Goal: Information Seeking & Learning: Check status

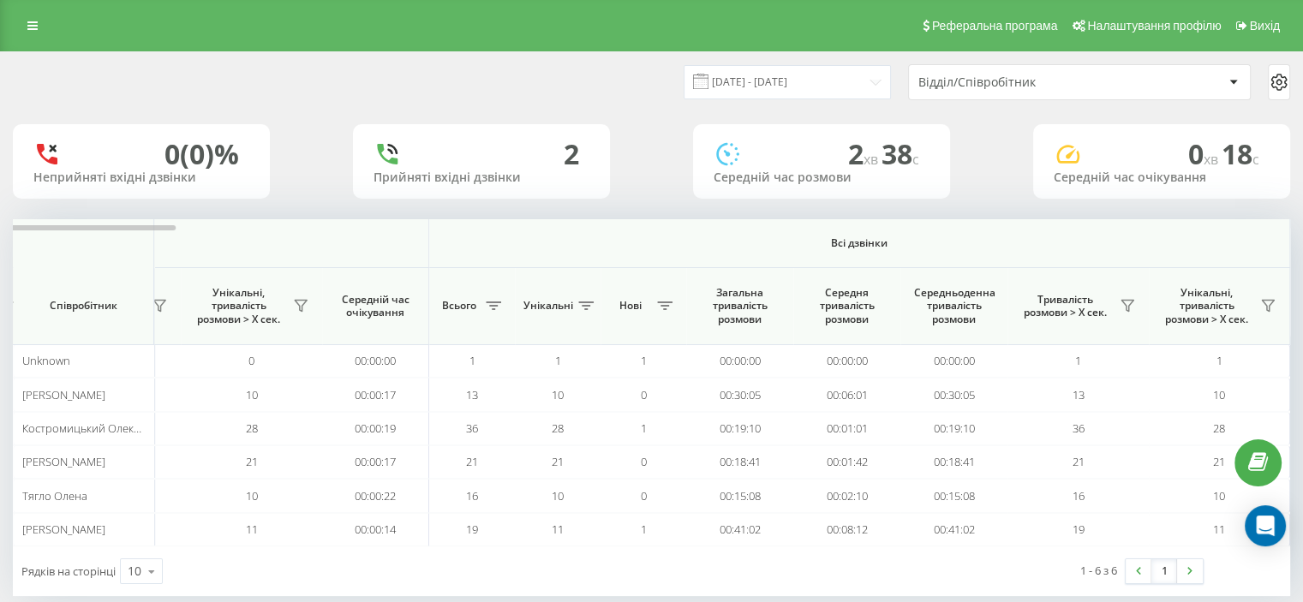
click at [1080, 244] on span "Всі дзвінки" at bounding box center [859, 244] width 759 height 14
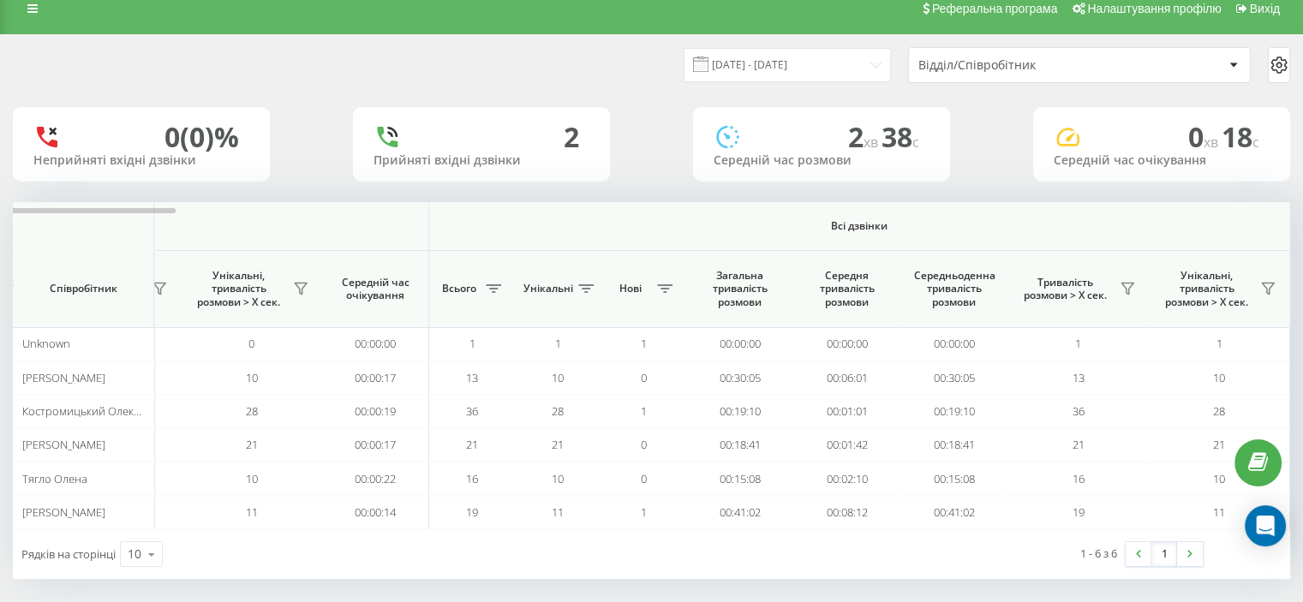
scroll to position [26, 0]
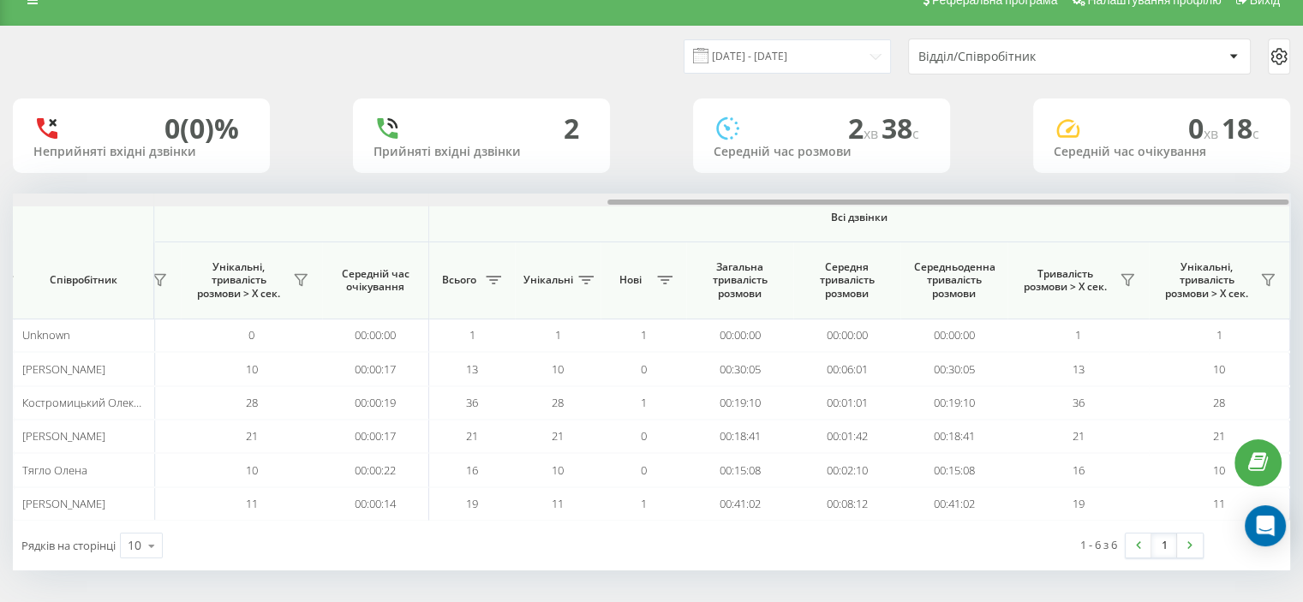
drag, startPoint x: 132, startPoint y: 201, endPoint x: 1054, endPoint y: 177, distance: 922.4
click at [1056, 161] on div "20.08.2025 - 20.08.2025 Відділ/Співробітник 0 (0)% Неприйняті вхідні дзвінки 2 …" at bounding box center [652, 299] width 1278 height 544
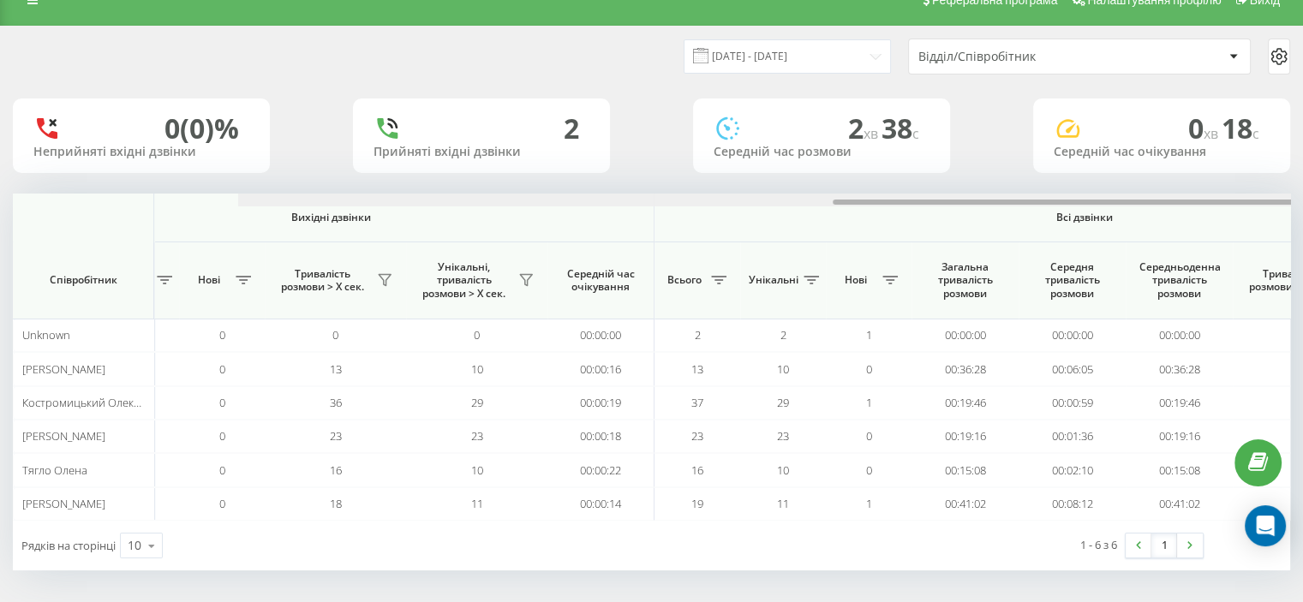
scroll to position [0, 1113]
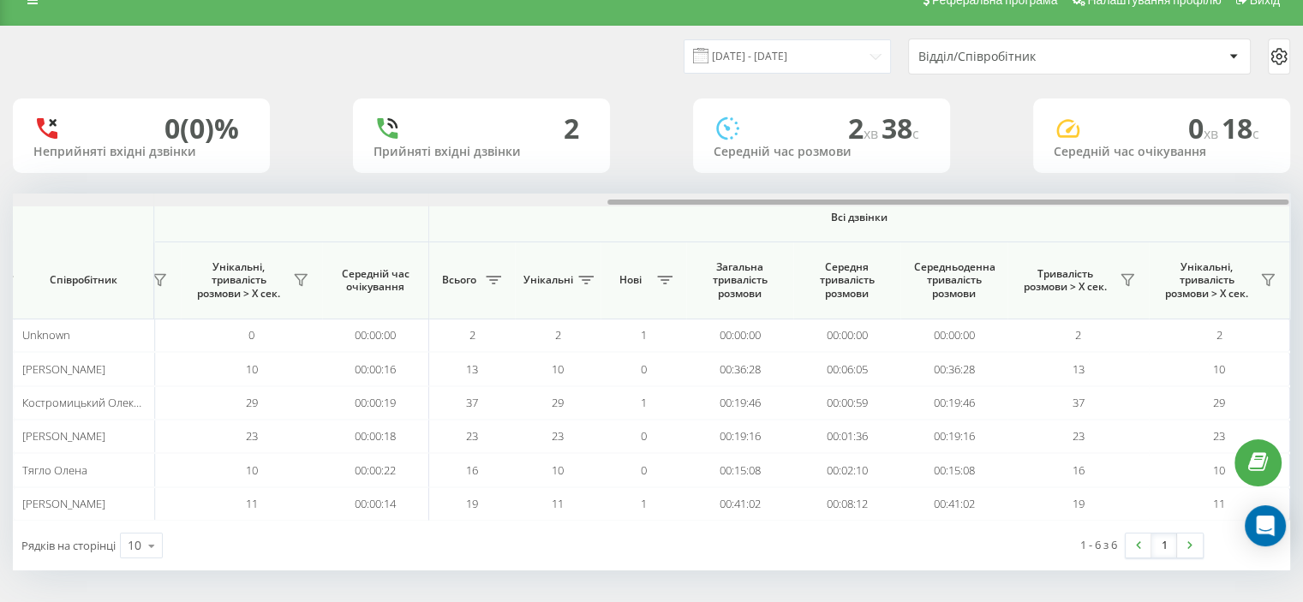
drag, startPoint x: 274, startPoint y: 201, endPoint x: 1121, endPoint y: 232, distance: 847.2
click at [1120, 234] on div "Вхідні дзвінки Вихідні дзвінки Всі дзвінки Співробітник Всього Унікальні Нові П…" at bounding box center [652, 357] width 1278 height 327
drag, startPoint x: 634, startPoint y: 205, endPoint x: 649, endPoint y: 205, distance: 14.6
click at [649, 205] on div at bounding box center [651, 200] width 1277 height 13
drag, startPoint x: 1131, startPoint y: 278, endPoint x: 1118, endPoint y: 279, distance: 13.0
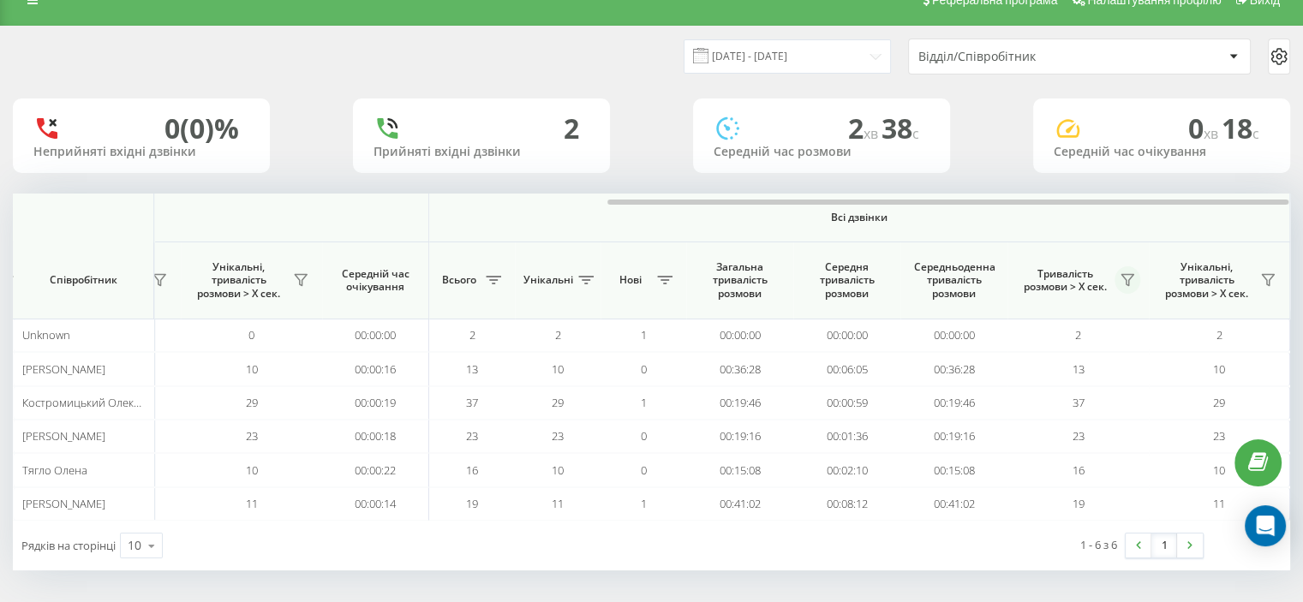
click at [1130, 278] on icon at bounding box center [1128, 280] width 12 height 11
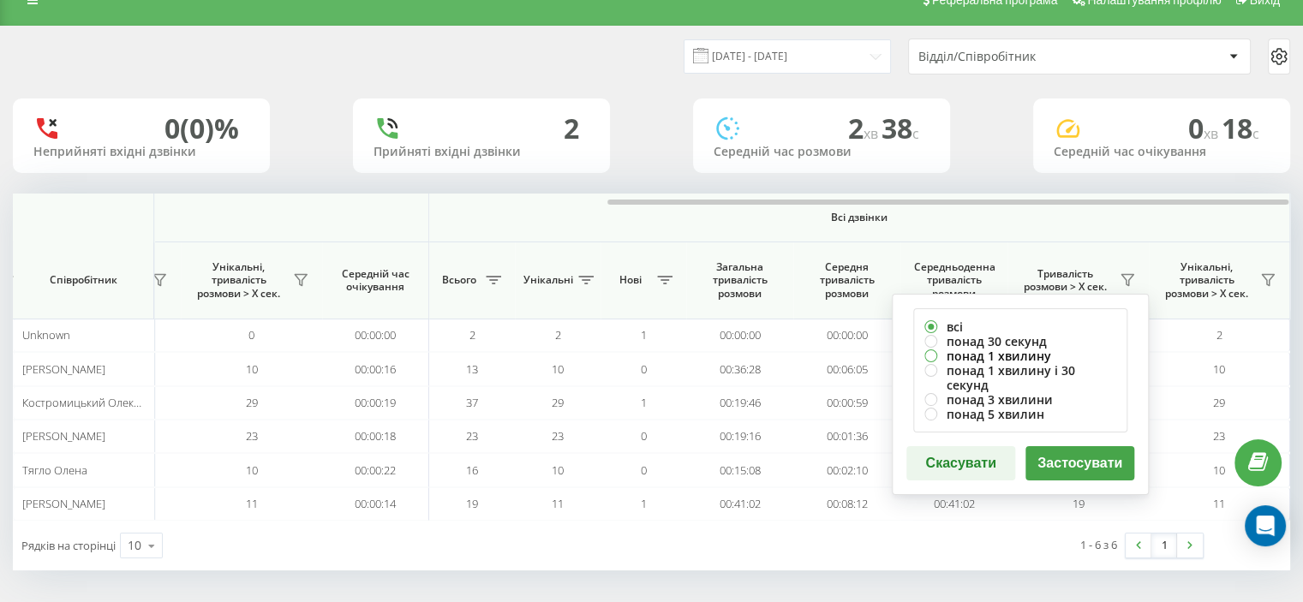
click at [951, 353] on label "понад 1 хвилину" at bounding box center [1021, 356] width 192 height 15
radio input "true"
click at [1051, 449] on button "Застосувати" at bounding box center [1080, 463] width 109 height 34
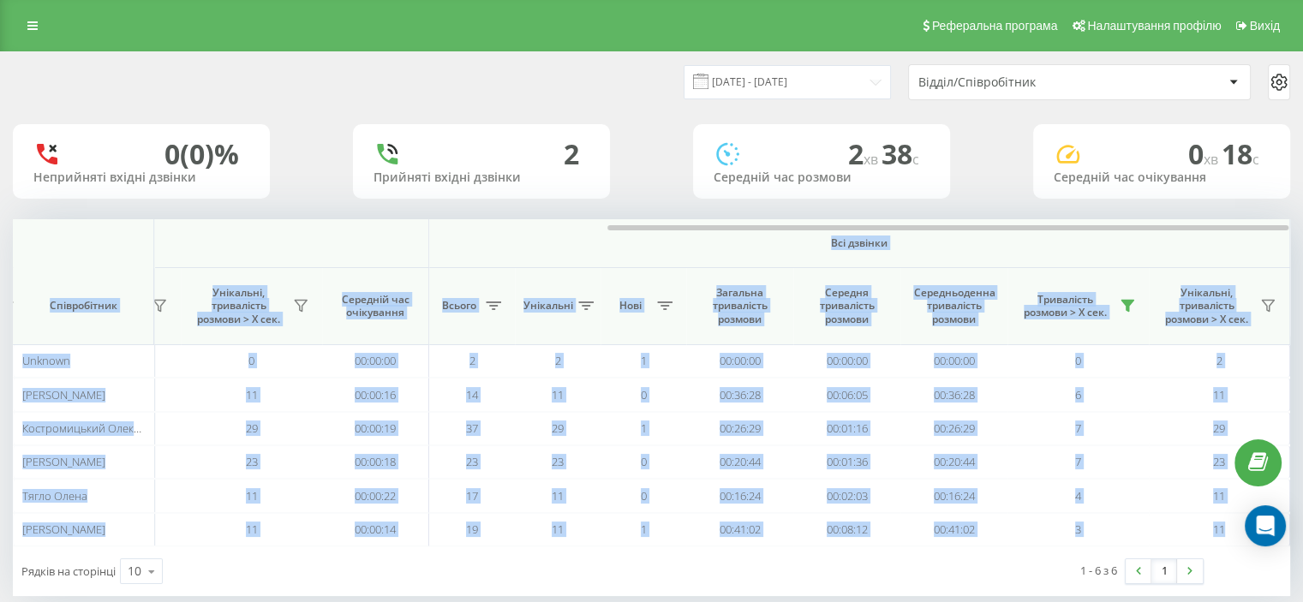
drag, startPoint x: 217, startPoint y: 224, endPoint x: 514, endPoint y: 236, distance: 297.6
click at [507, 236] on div "Вхідні дзвінки Вихідні дзвінки Всі дзвінки Співробітник Всього Унікальні Нові П…" at bounding box center [652, 382] width 1278 height 327
click at [650, 246] on span "Всі дзвінки" at bounding box center [859, 244] width 759 height 14
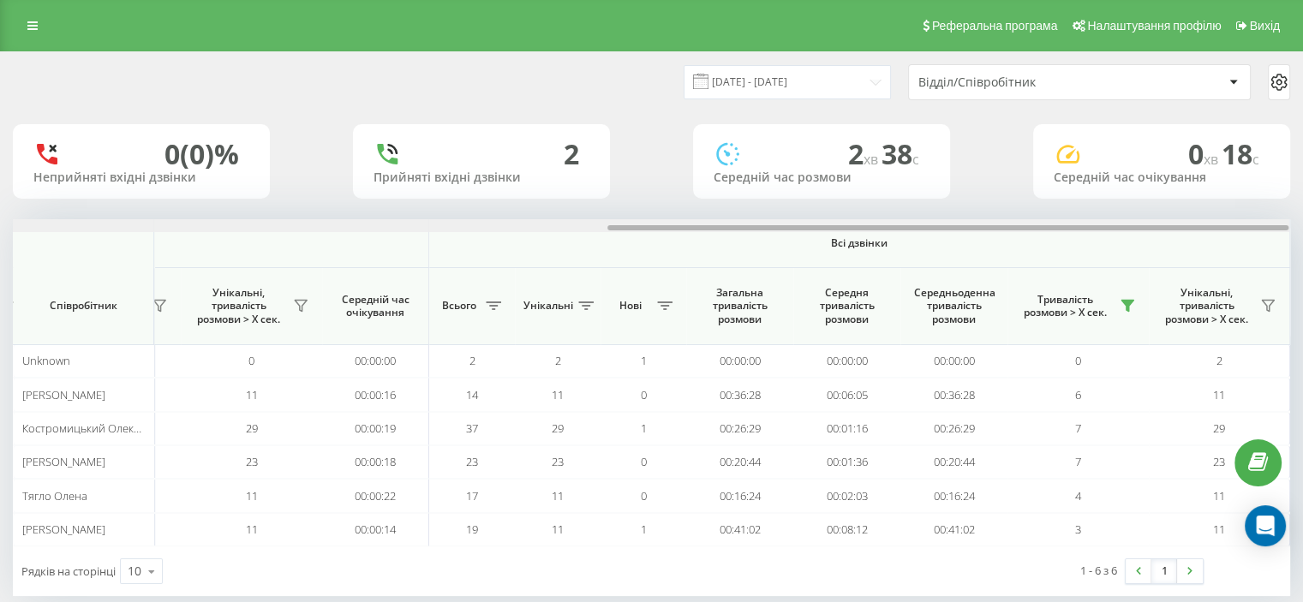
drag, startPoint x: 627, startPoint y: 225, endPoint x: 663, endPoint y: 225, distance: 36.0
click at [663, 225] on div at bounding box center [948, 227] width 681 height 5
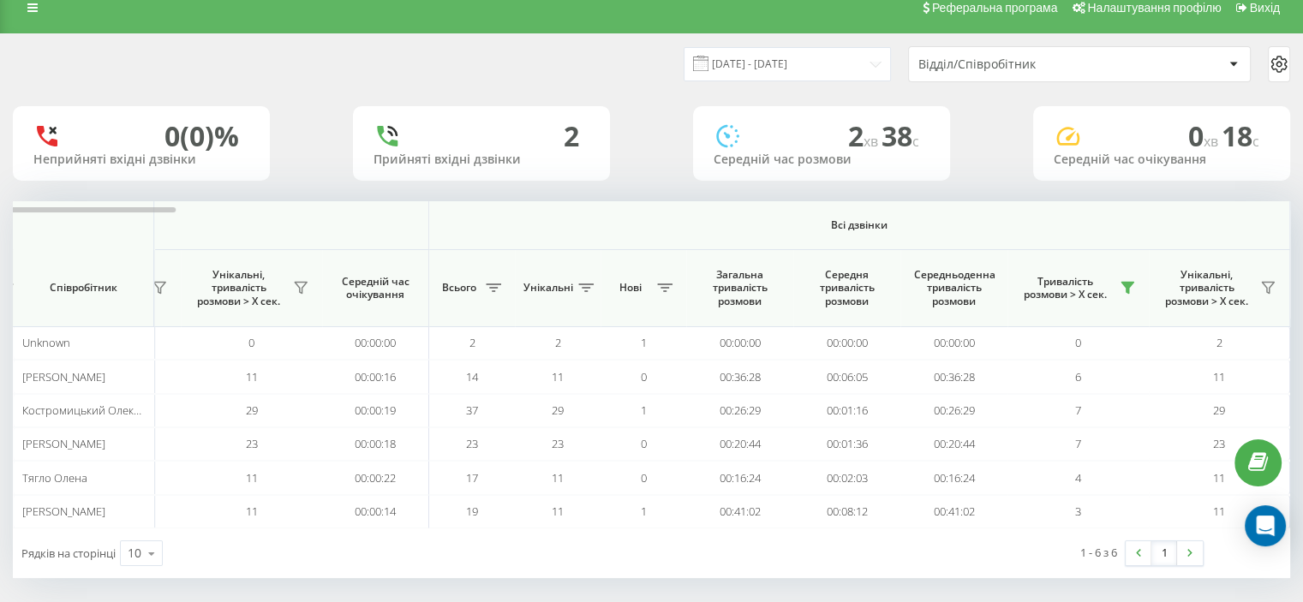
scroll to position [26, 0]
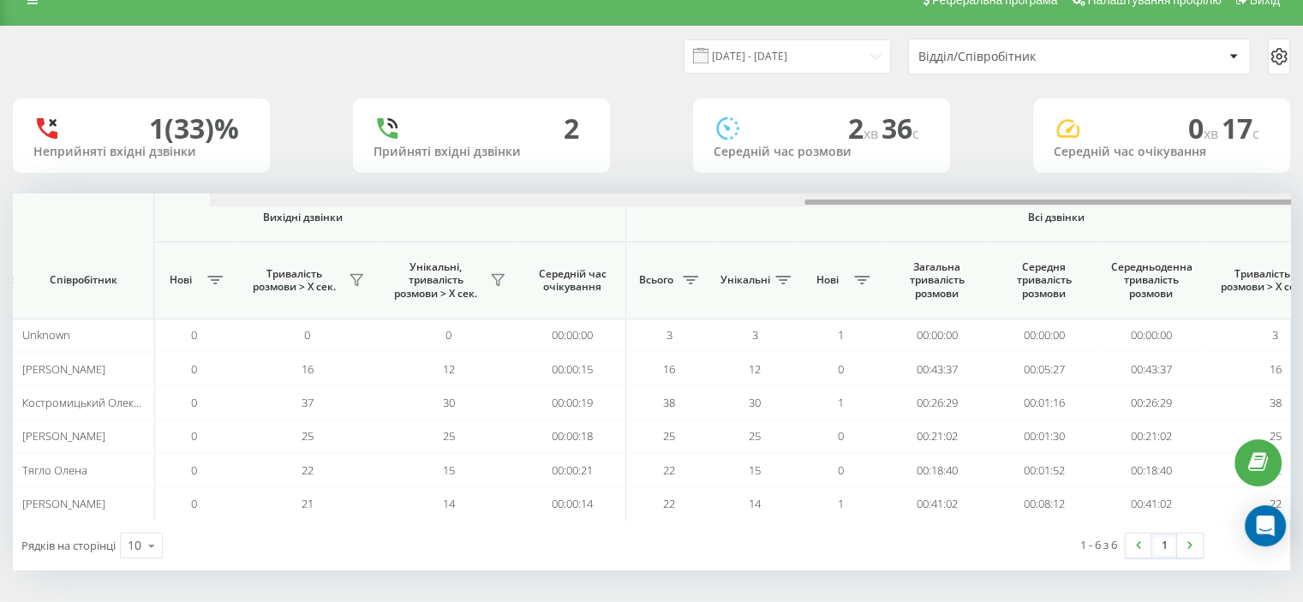
scroll to position [0, 1113]
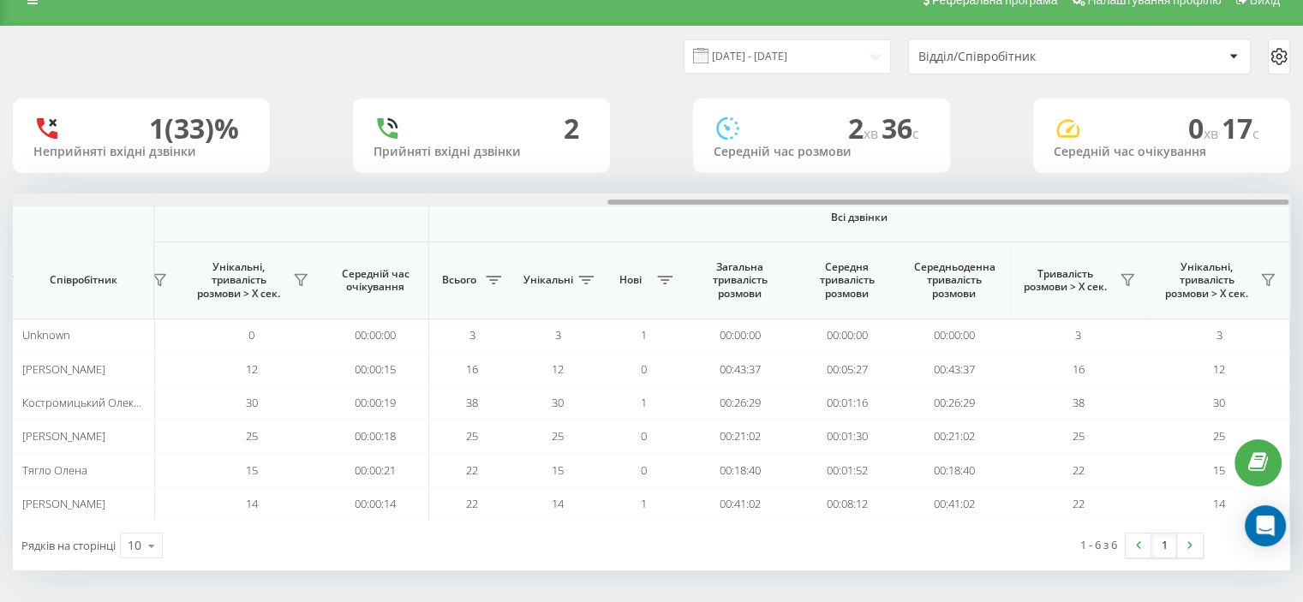
click at [1110, 176] on div "20.08.2025 - 20.08.2025 Відділ/Співробітник 1 (33)% Неприйняті вхідні дзвінки 2…" at bounding box center [652, 299] width 1278 height 544
click at [1126, 270] on button at bounding box center [1128, 279] width 26 height 27
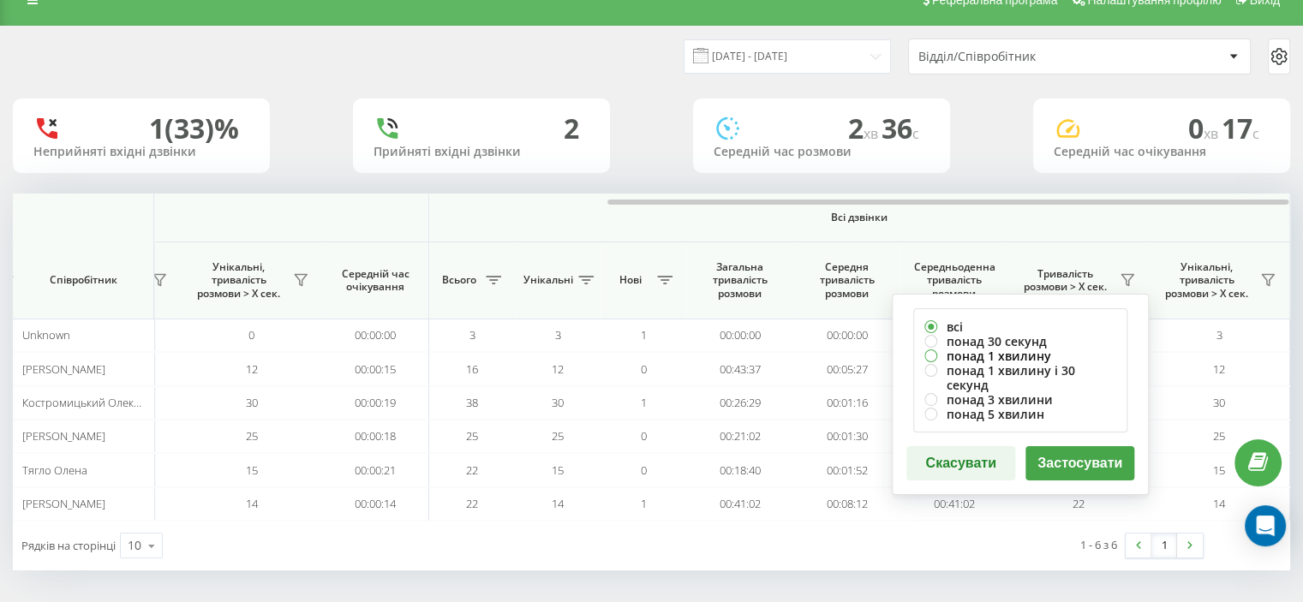
click at [953, 353] on label "понад 1 хвилину" at bounding box center [1021, 356] width 192 height 15
radio input "true"
click at [1053, 449] on button "Застосувати" at bounding box center [1080, 463] width 109 height 34
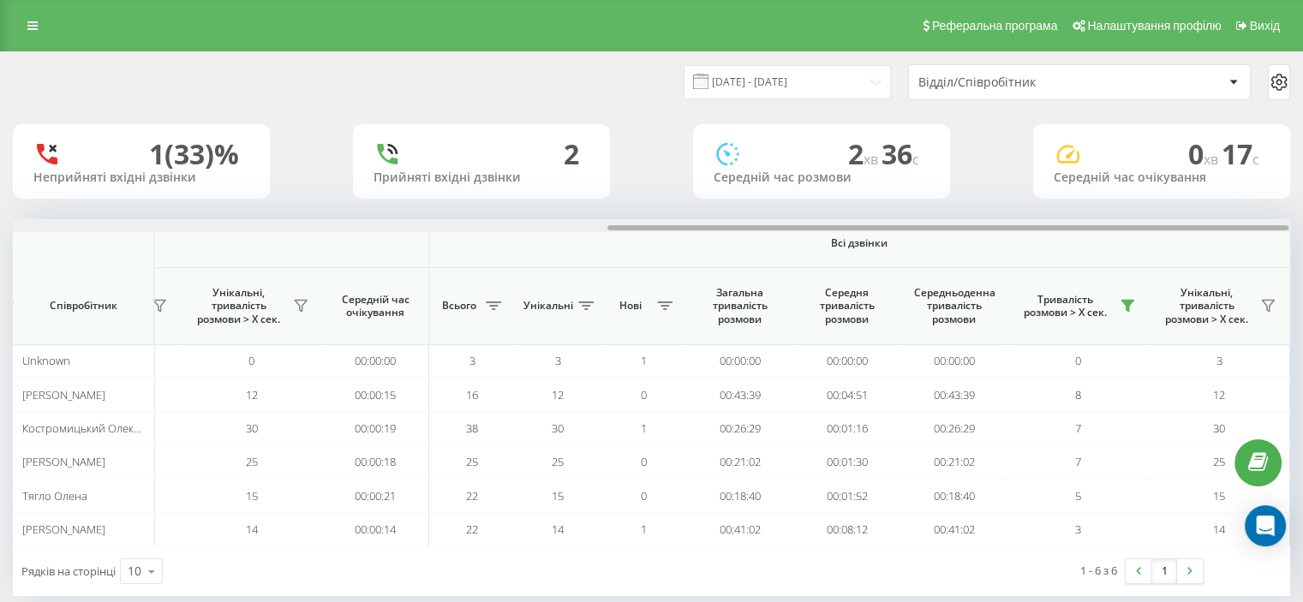
drag, startPoint x: 213, startPoint y: 229, endPoint x: 948, endPoint y: 174, distance: 737.3
click at [948, 174] on div "20.08.2025 - 20.08.2025 Відділ/Співробітник 1 (33)% Неприйняті вхідні дзвінки 2…" at bounding box center [652, 324] width 1278 height 544
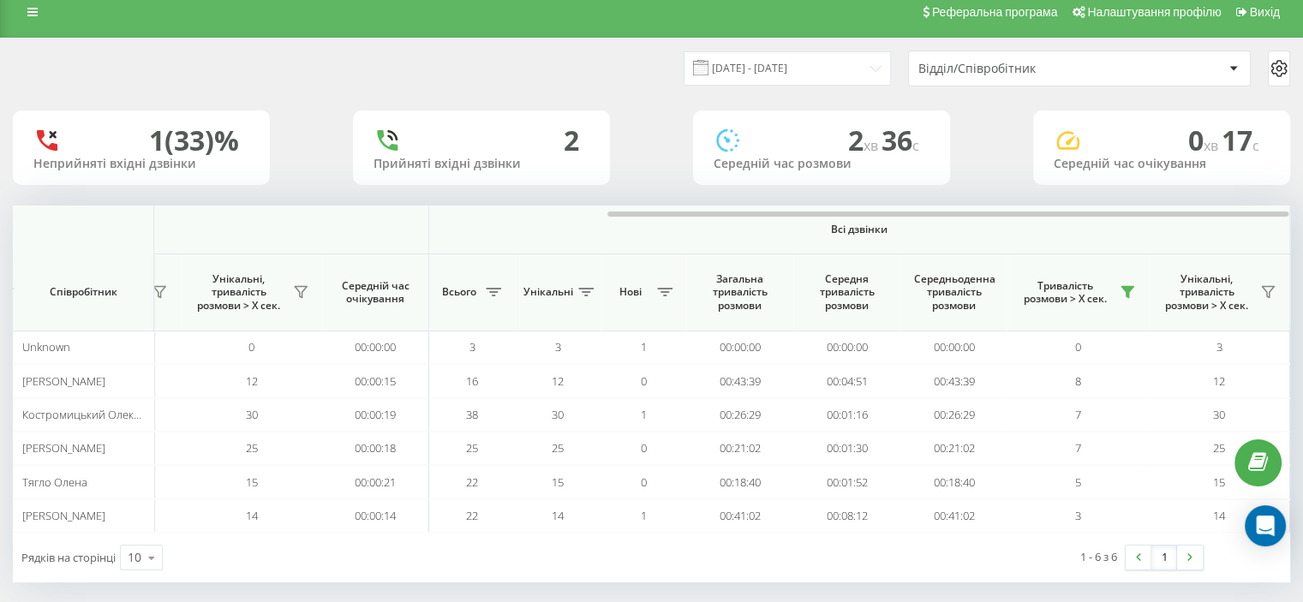
scroll to position [26, 0]
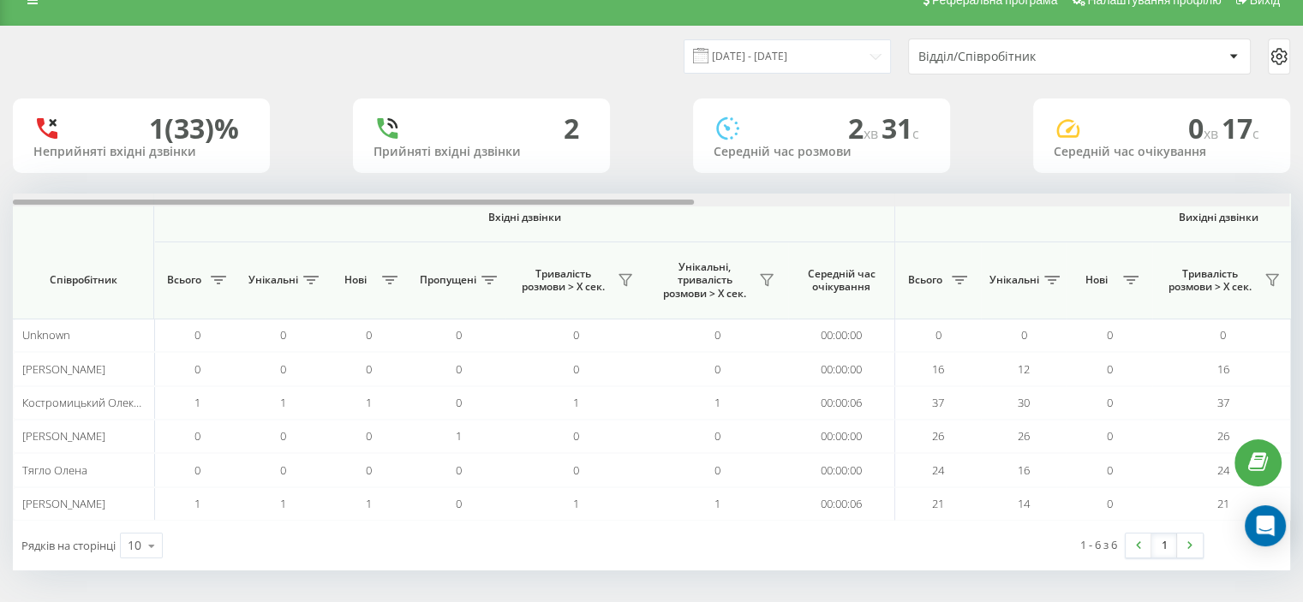
scroll to position [0, 1113]
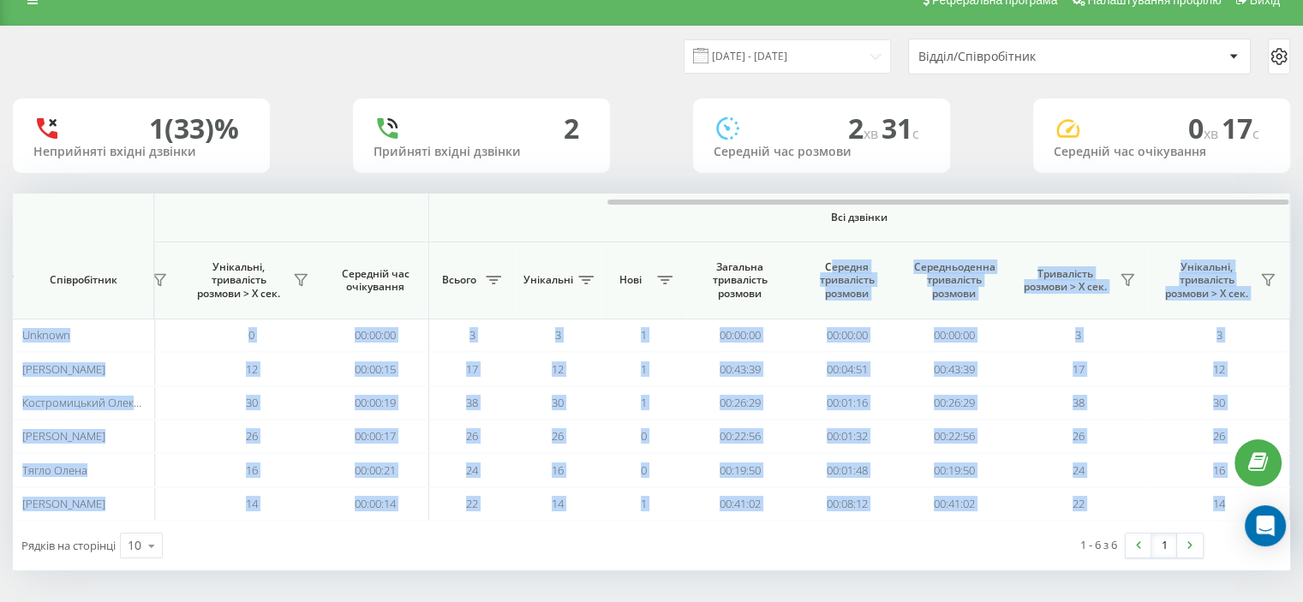
drag, startPoint x: 307, startPoint y: 205, endPoint x: 860, endPoint y: 256, distance: 555.9
click at [854, 258] on div "Вхідні дзвінки Вихідні дзвінки Всі дзвінки Співробітник Всього Унікальні Нові П…" at bounding box center [652, 357] width 1278 height 327
click at [1130, 282] on icon at bounding box center [1128, 280] width 14 height 14
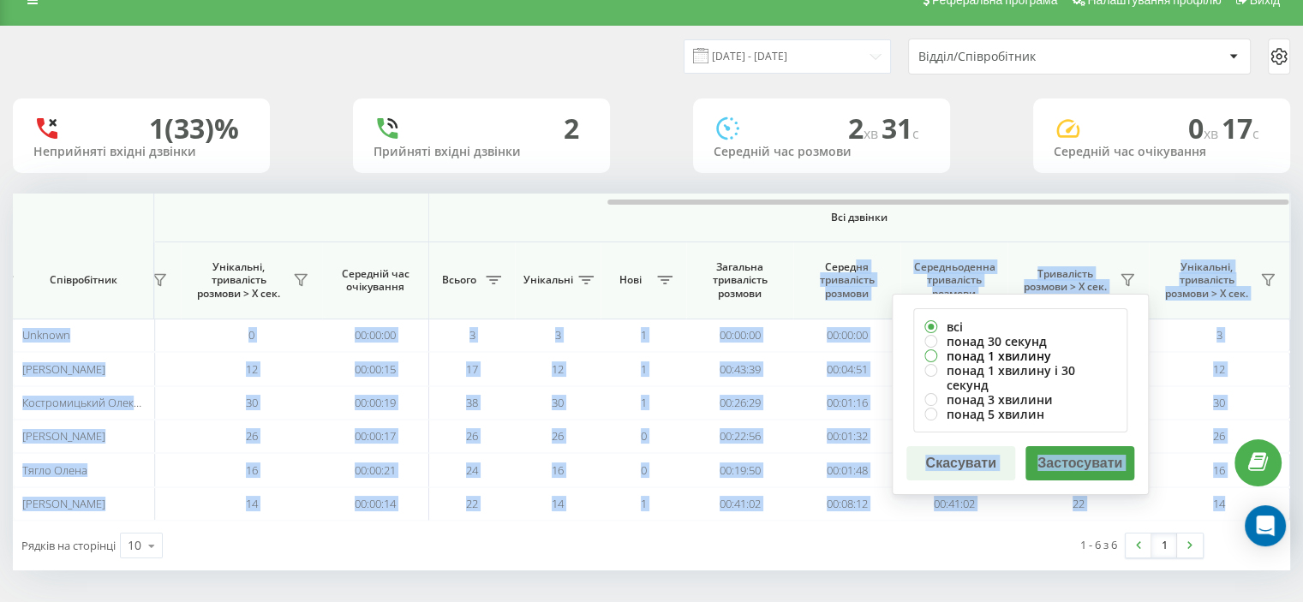
click at [1003, 352] on label "понад 1 хвилину" at bounding box center [1021, 356] width 192 height 15
radio input "true"
click at [1071, 450] on button "Застосувати" at bounding box center [1080, 463] width 109 height 34
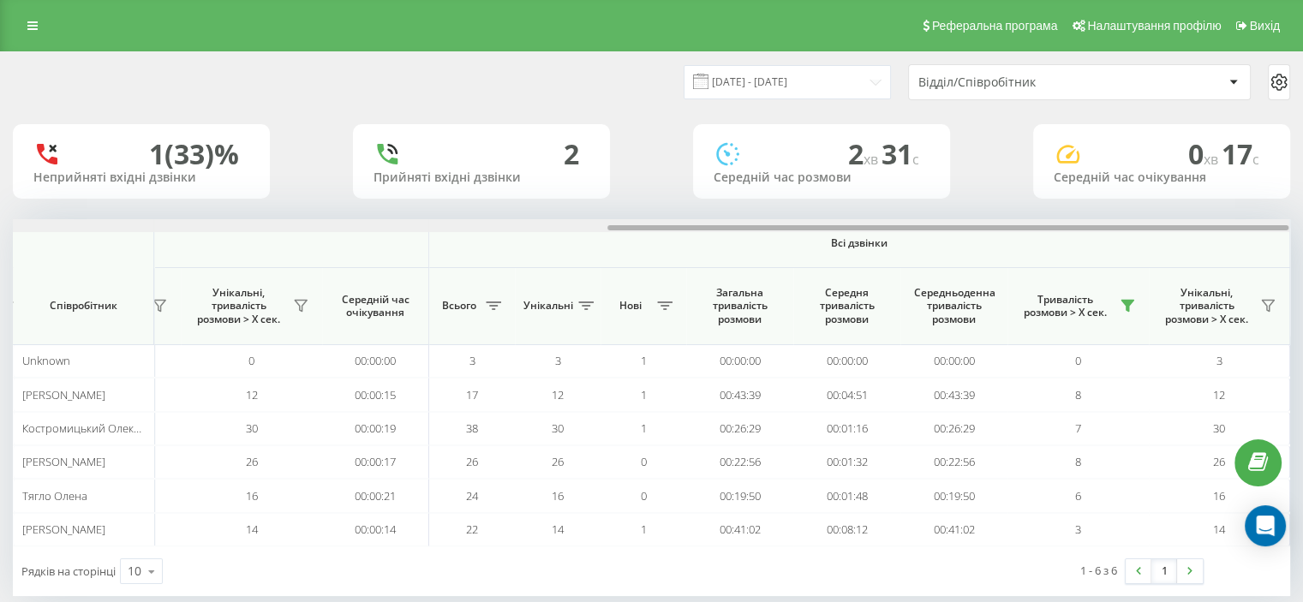
drag, startPoint x: 446, startPoint y: 229, endPoint x: 1083, endPoint y: 237, distance: 636.7
click at [1083, 237] on div "Вхідні дзвінки Вихідні дзвінки Всі дзвінки Співробітник Всього Унікальні Нові П…" at bounding box center [652, 382] width 1278 height 327
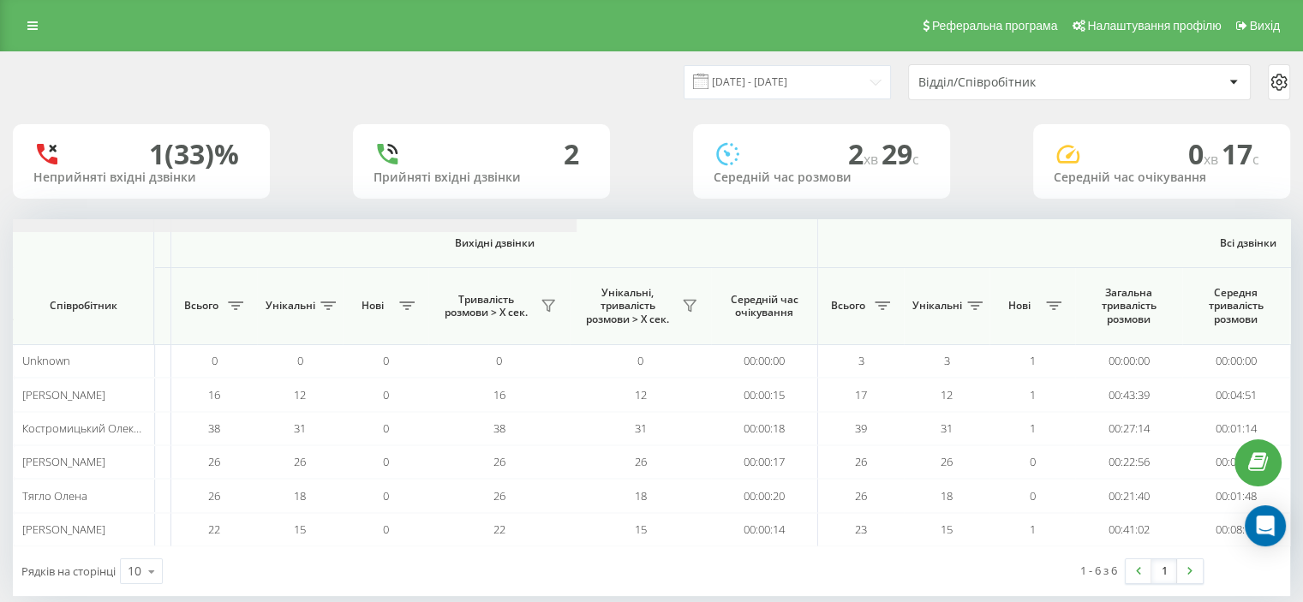
scroll to position [0, 1113]
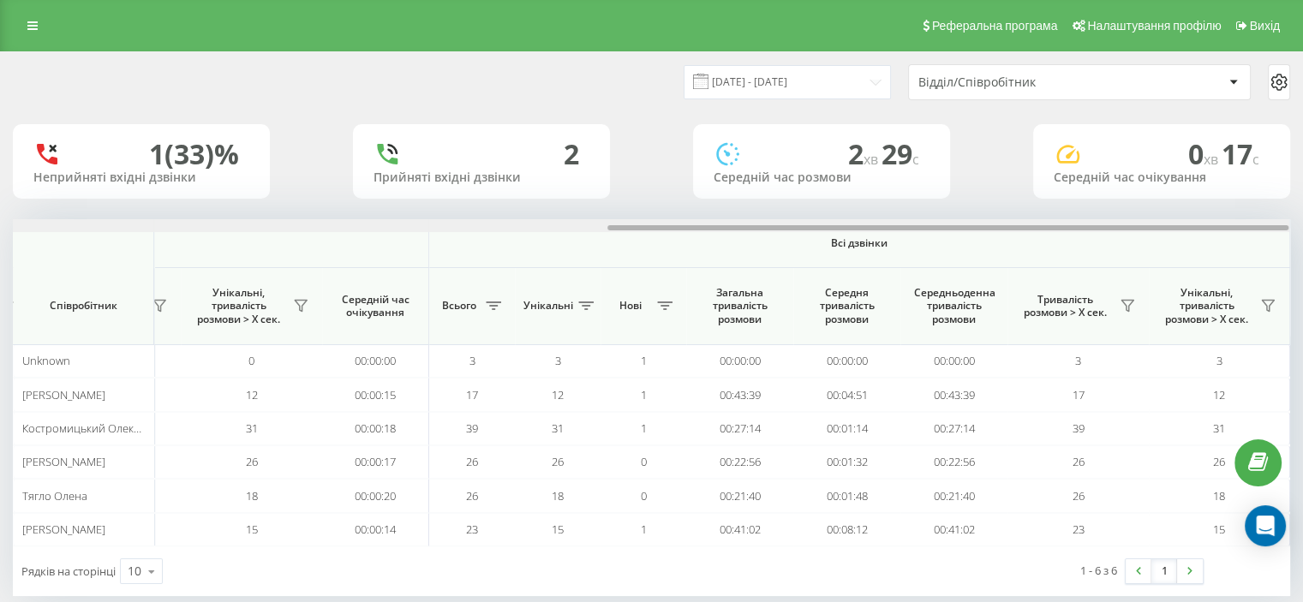
click at [1242, 188] on div "[DATE] - [DATE] Відділ/Співробітник 1 (33)% Неприйняті вхідні дзвінки 2 Прийнят…" at bounding box center [652, 324] width 1278 height 544
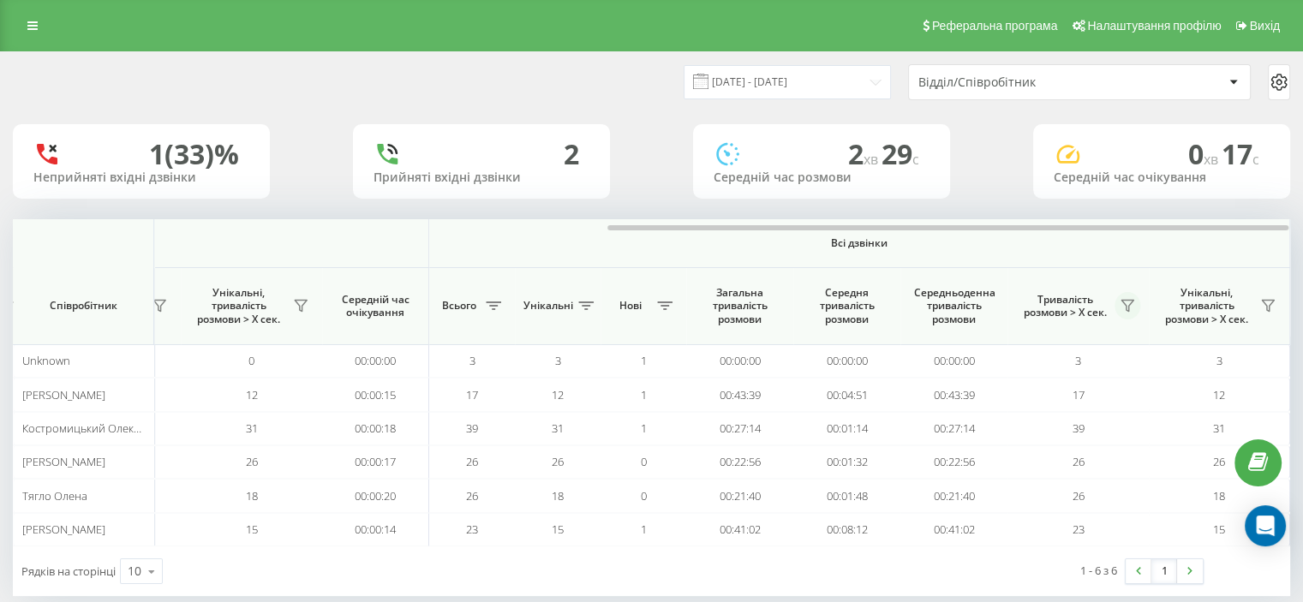
click at [1127, 305] on icon at bounding box center [1128, 306] width 14 height 14
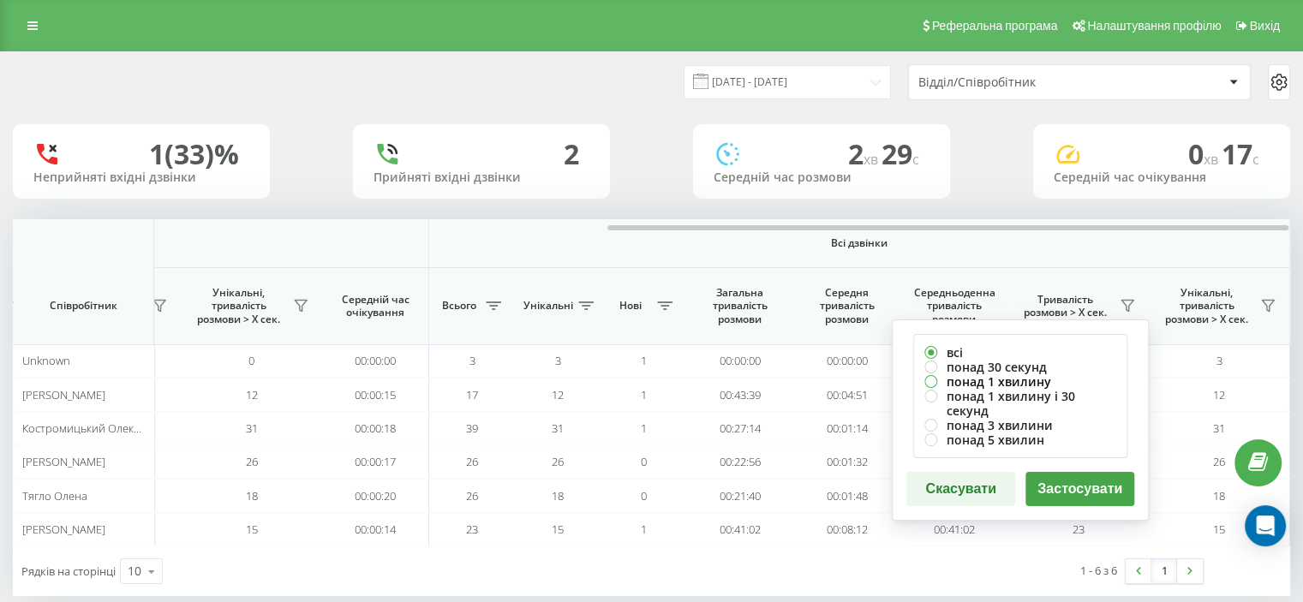
drag, startPoint x: 969, startPoint y: 380, endPoint x: 1052, endPoint y: 426, distance: 95.1
click at [970, 380] on label "понад 1 хвилину" at bounding box center [1021, 381] width 192 height 15
radio input "true"
click at [1070, 476] on button "Застосувати" at bounding box center [1080, 489] width 109 height 34
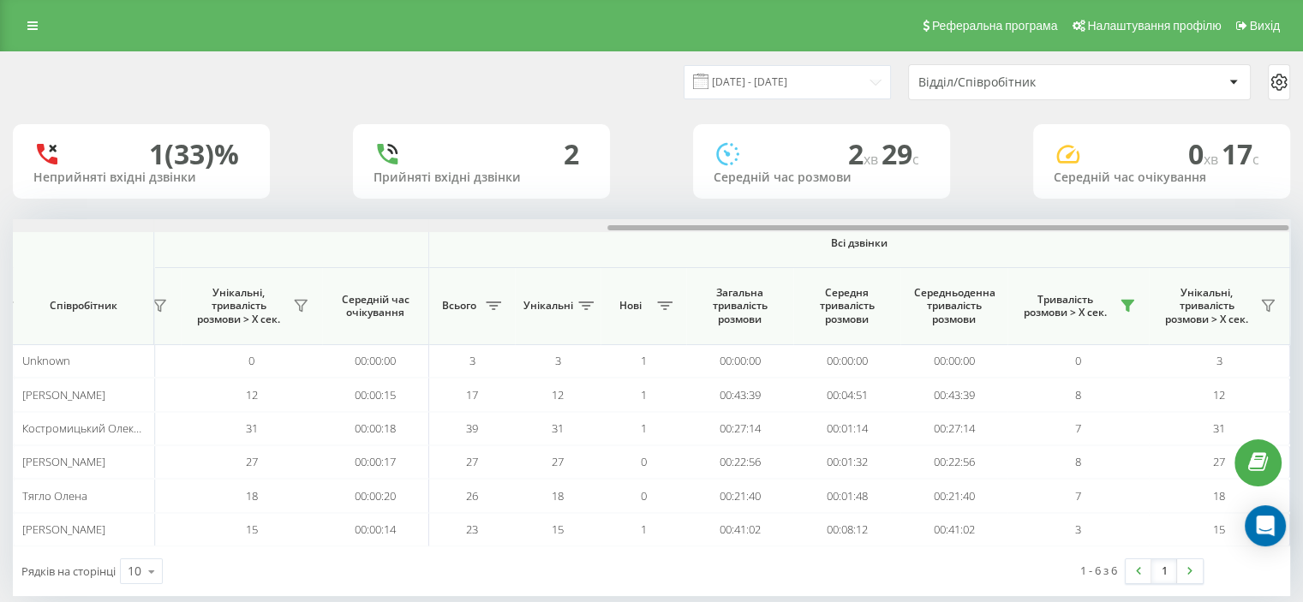
drag, startPoint x: 386, startPoint y: 229, endPoint x: 1079, endPoint y: 198, distance: 693.9
click at [1079, 198] on div "20.08.2025 - 20.08.2025 Відділ/Співробітник 1 (33)% Неприйняті вхідні дзвінки 2…" at bounding box center [652, 324] width 1278 height 544
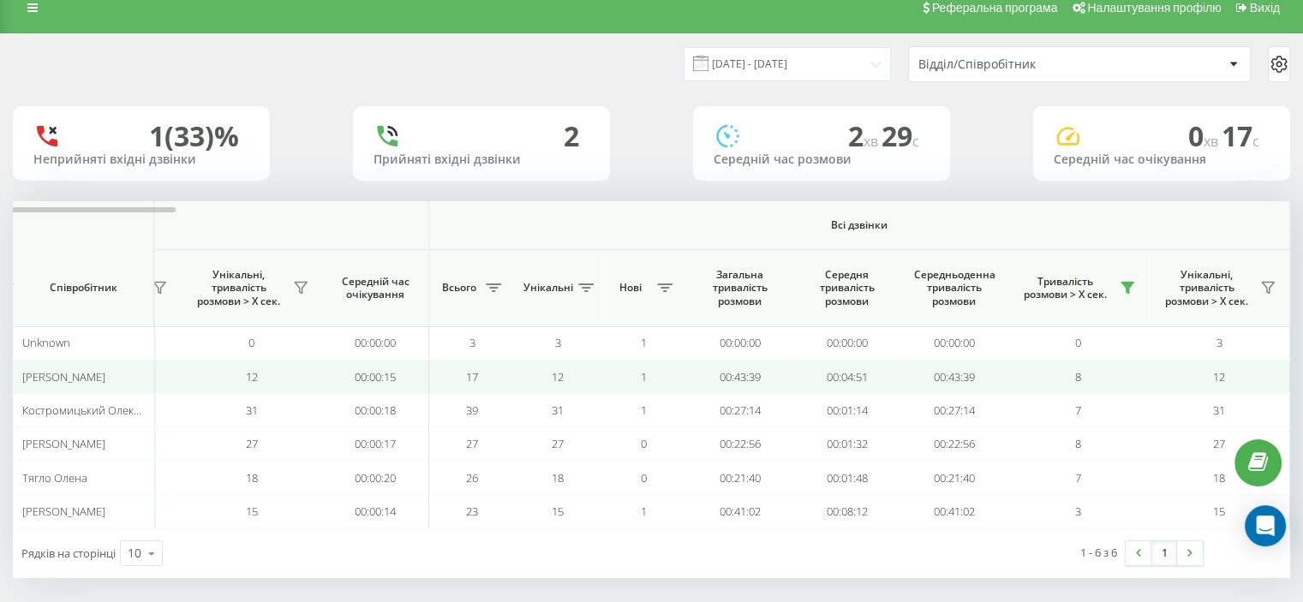
scroll to position [26, 0]
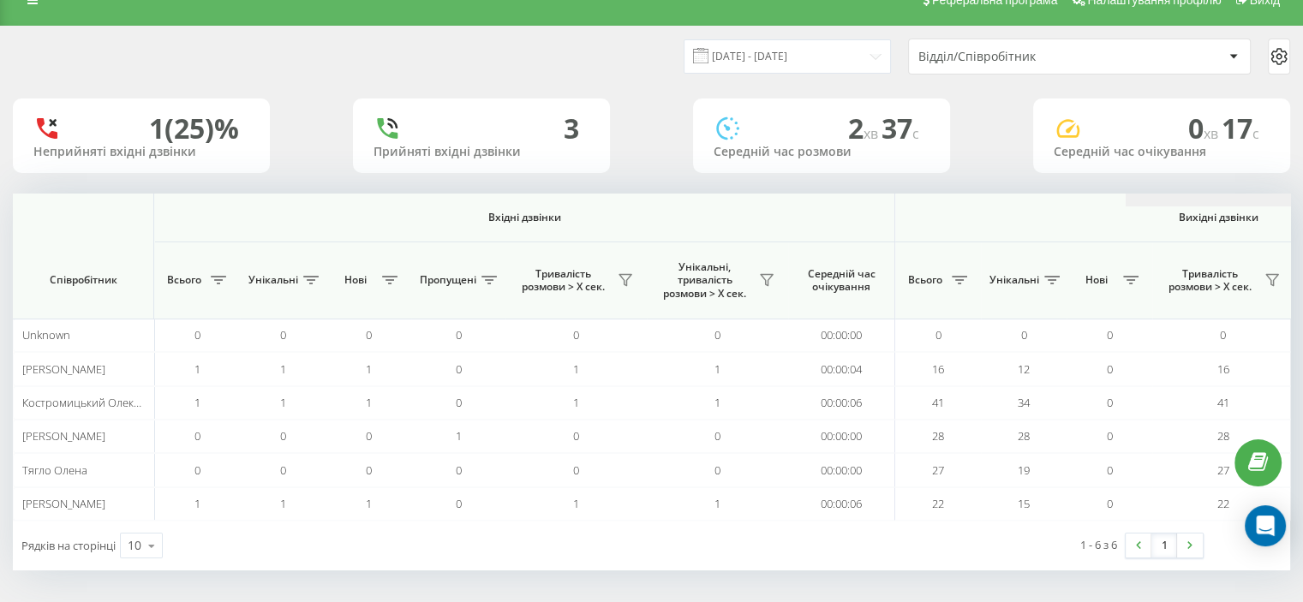
scroll to position [0, 1113]
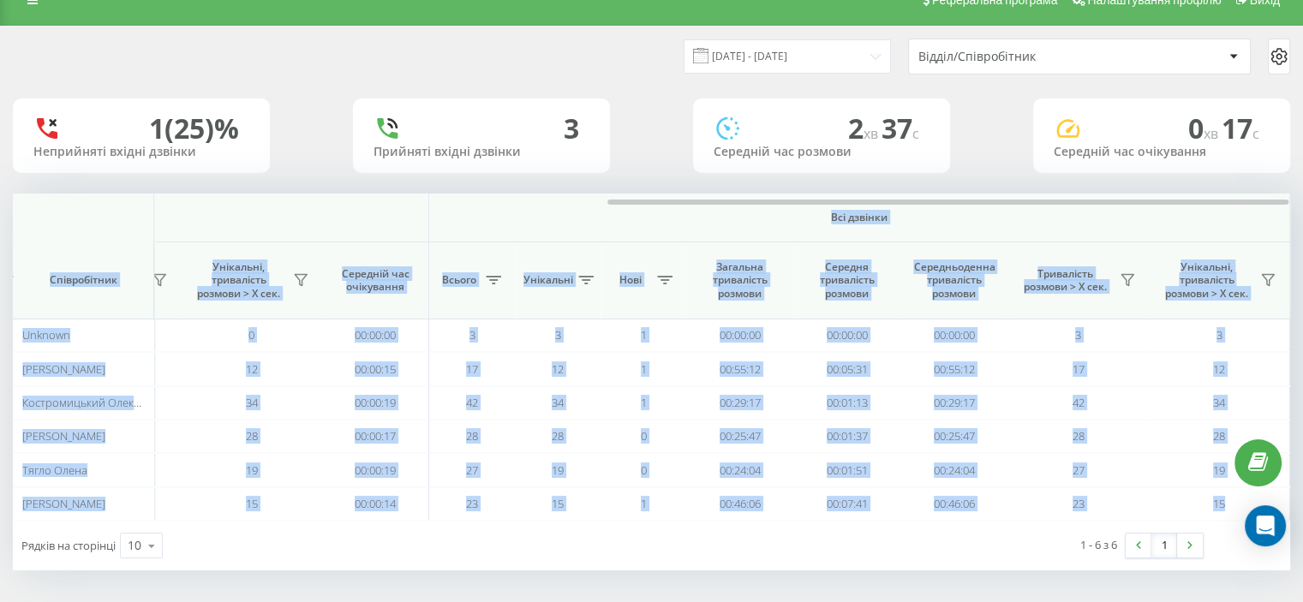
drag, startPoint x: 261, startPoint y: 198, endPoint x: 829, endPoint y: 210, distance: 568.3
click at [829, 210] on div "Вхідні дзвінки Вихідні дзвінки Всі дзвінки Співробітник Всього Унікальні Нові П…" at bounding box center [652, 357] width 1278 height 327
click at [994, 212] on span "Всі дзвінки" at bounding box center [859, 218] width 759 height 14
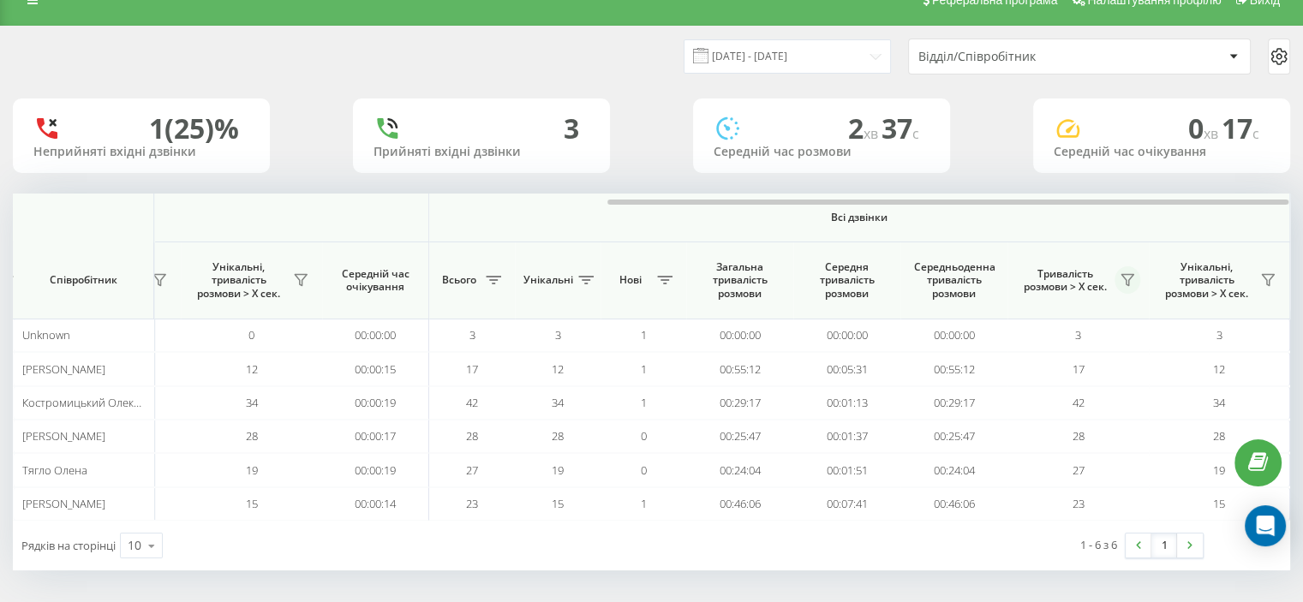
click at [1117, 286] on button at bounding box center [1128, 279] width 26 height 27
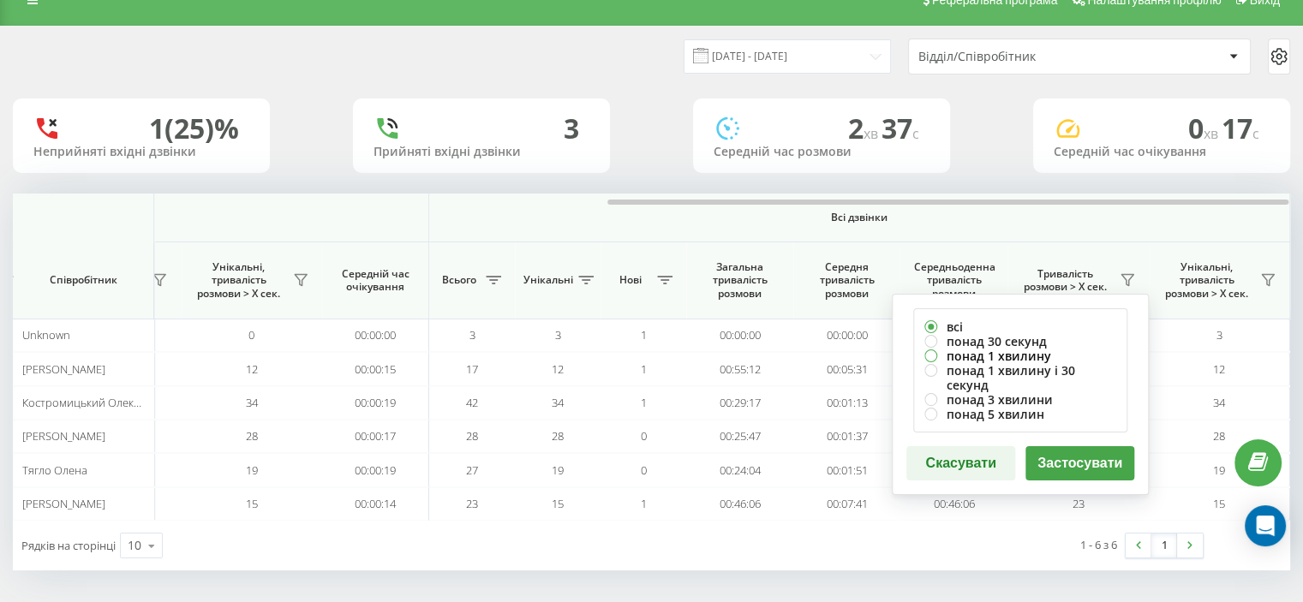
click at [998, 356] on label "понад 1 хвилину" at bounding box center [1021, 356] width 192 height 15
radio input "true"
click at [1058, 449] on button "Застосувати" at bounding box center [1080, 463] width 109 height 34
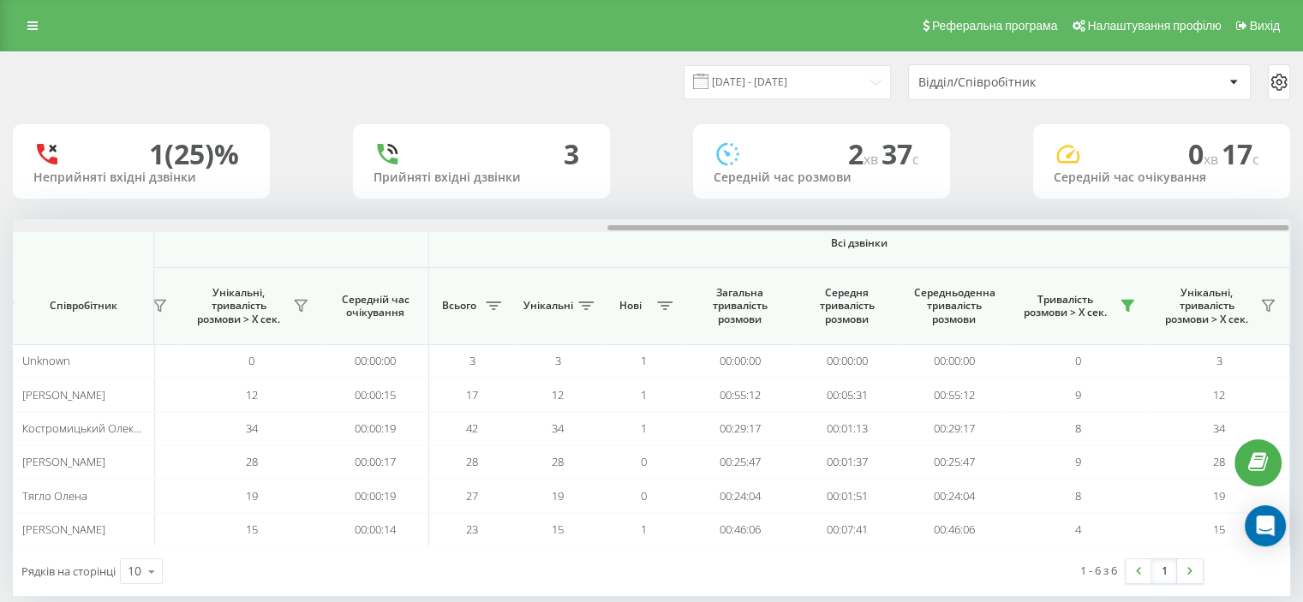
drag, startPoint x: 260, startPoint y: 229, endPoint x: 967, endPoint y: 180, distance: 708.6
click at [967, 179] on div "[DATE] - [DATE] Відділ/Співробітник 1 (25)% Неприйняті вхідні дзвінки 3 Прийнят…" at bounding box center [652, 324] width 1278 height 544
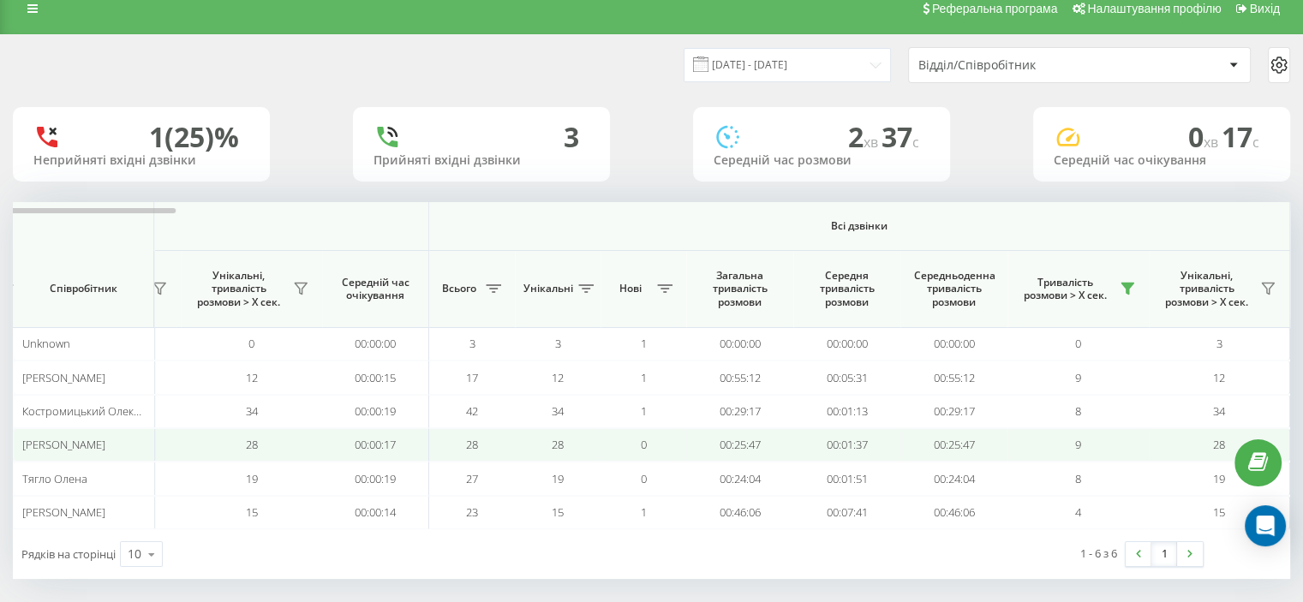
scroll to position [26, 0]
